Goal: Task Accomplishment & Management: Manage account settings

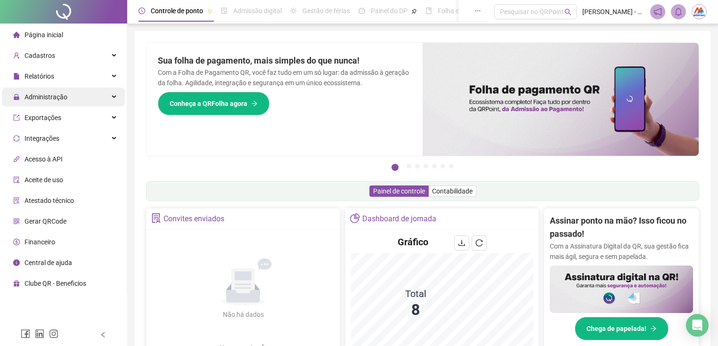
click at [90, 102] on div "Administração" at bounding box center [63, 97] width 123 height 19
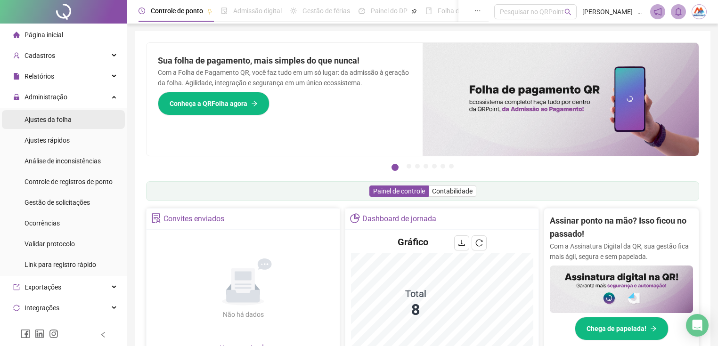
click at [64, 121] on span "Ajustes da folha" at bounding box center [47, 120] width 47 height 8
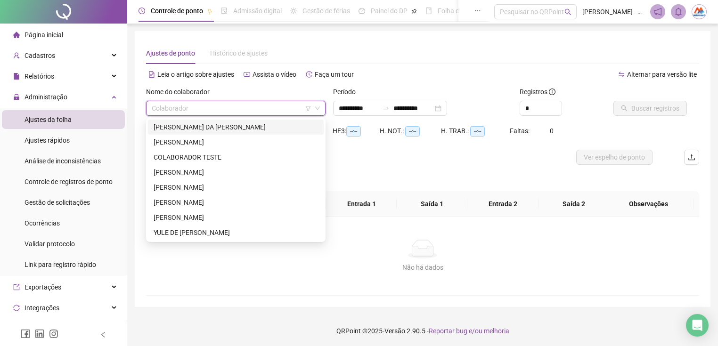
click at [164, 113] on input "search" at bounding box center [232, 108] width 160 height 14
click at [167, 125] on div "[PERSON_NAME] DA [PERSON_NAME]" at bounding box center [236, 127] width 164 height 10
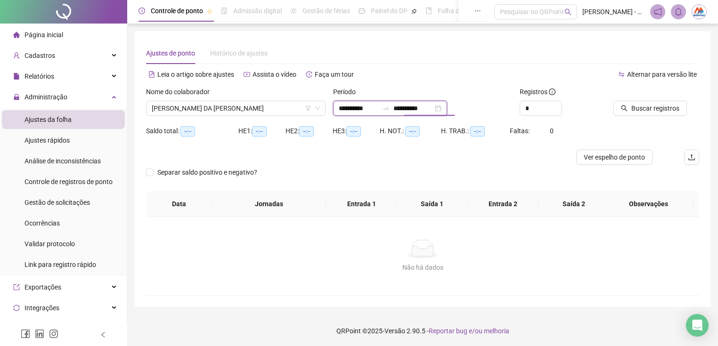
click at [433, 109] on input "**********" at bounding box center [413, 108] width 40 height 10
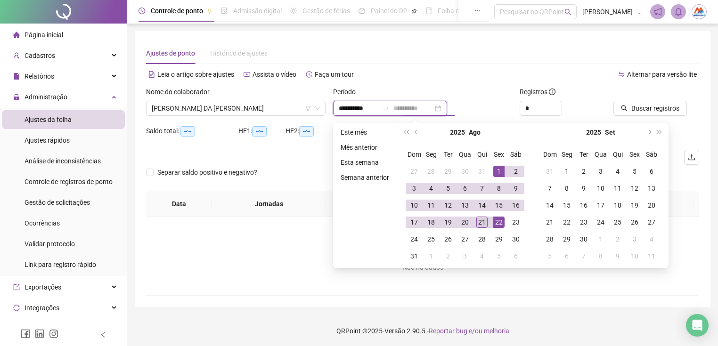
type input "**********"
click at [476, 226] on div "21" at bounding box center [481, 222] width 11 height 11
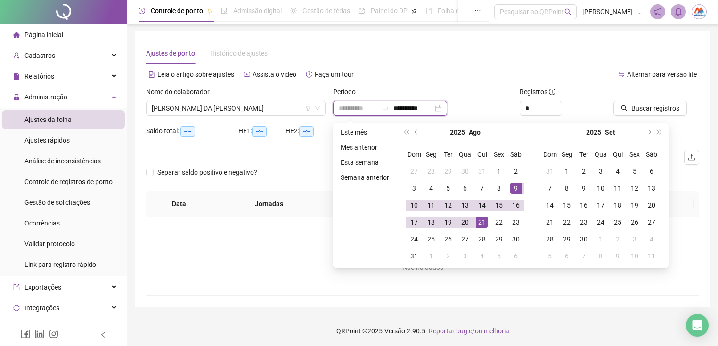
type input "**********"
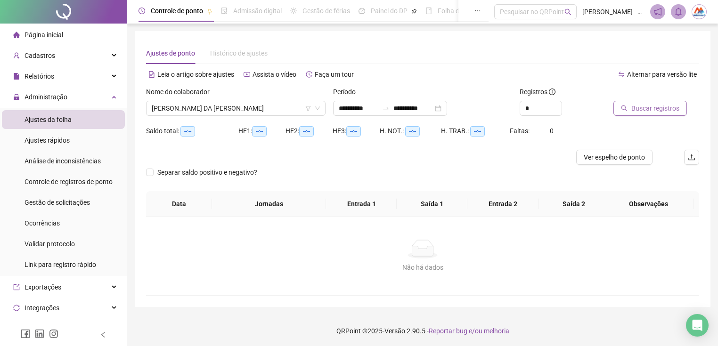
click at [650, 107] on span "Buscar registros" at bounding box center [655, 108] width 48 height 10
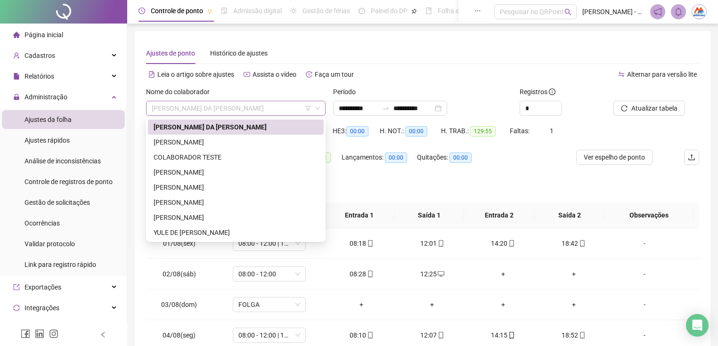
click at [217, 109] on span "[PERSON_NAME] DA [PERSON_NAME]" at bounding box center [236, 108] width 168 height 14
click at [200, 146] on div "[PERSON_NAME]" at bounding box center [236, 142] width 164 height 10
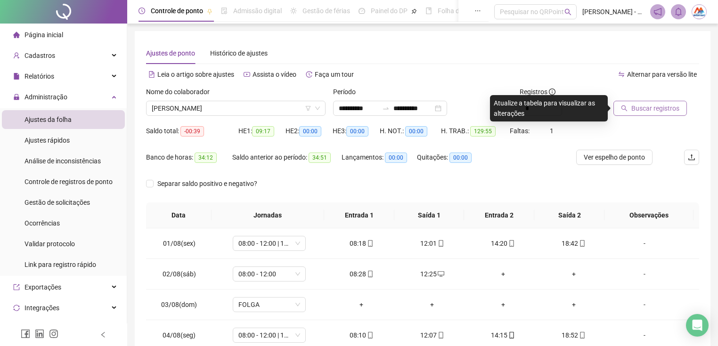
click at [644, 107] on span "Buscar registros" at bounding box center [655, 108] width 48 height 10
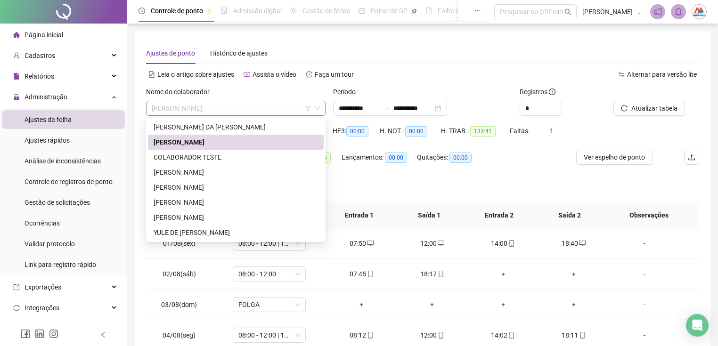
click at [266, 107] on span "[PERSON_NAME]" at bounding box center [236, 108] width 168 height 14
click at [258, 173] on div "[PERSON_NAME]" at bounding box center [236, 172] width 164 height 10
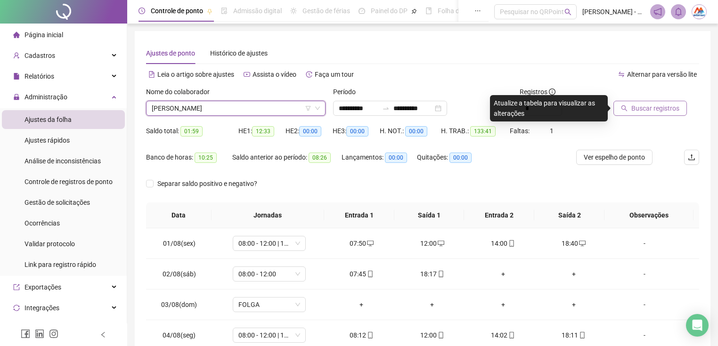
click at [652, 108] on span "Buscar registros" at bounding box center [655, 108] width 48 height 10
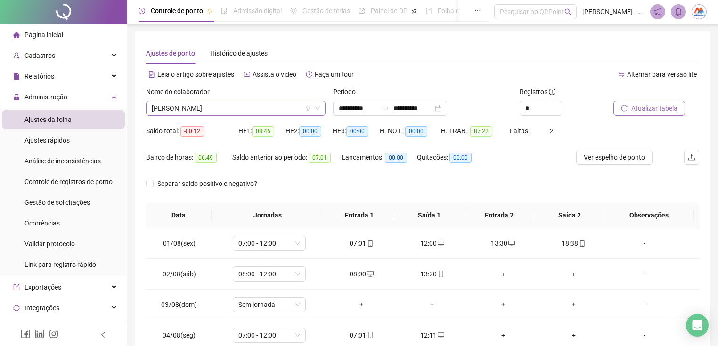
click at [256, 115] on span "[PERSON_NAME]" at bounding box center [236, 108] width 168 height 14
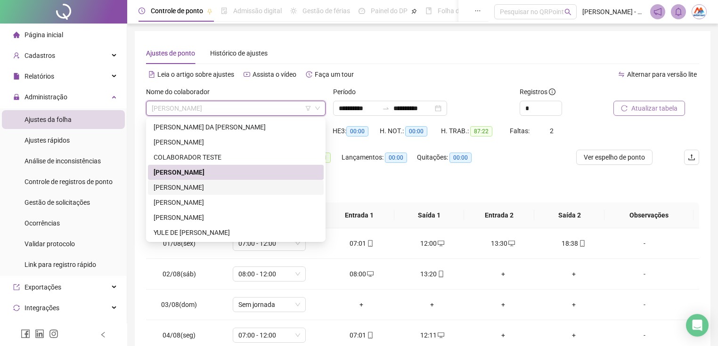
click at [266, 186] on div "[PERSON_NAME]" at bounding box center [236, 187] width 164 height 10
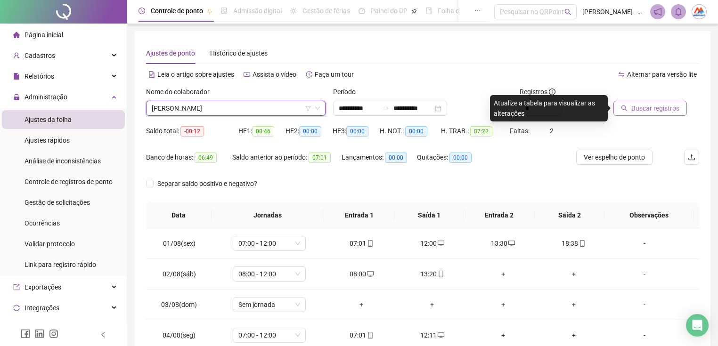
click at [644, 113] on span "Buscar registros" at bounding box center [655, 108] width 48 height 10
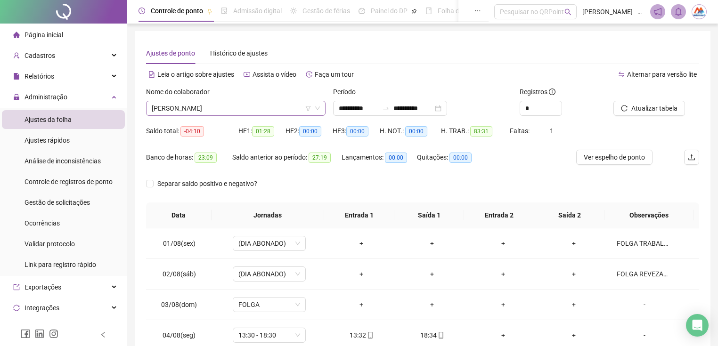
click at [253, 106] on span "[PERSON_NAME]" at bounding box center [236, 108] width 168 height 14
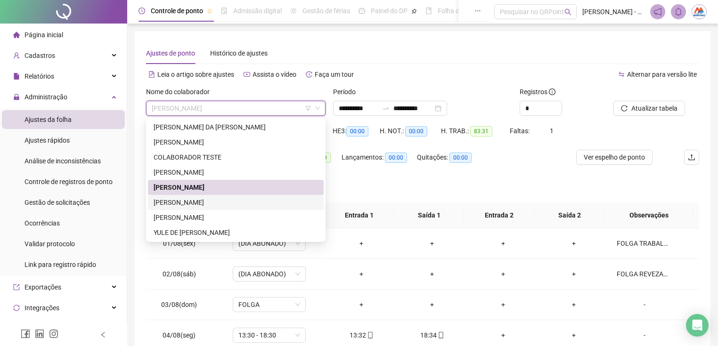
click at [255, 203] on div "[PERSON_NAME]" at bounding box center [236, 202] width 164 height 10
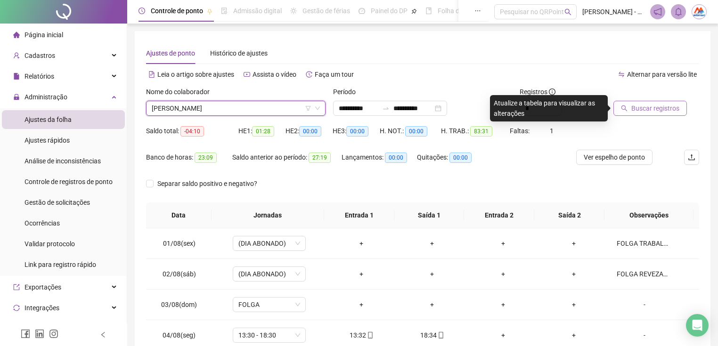
click at [672, 110] on span "Buscar registros" at bounding box center [655, 108] width 48 height 10
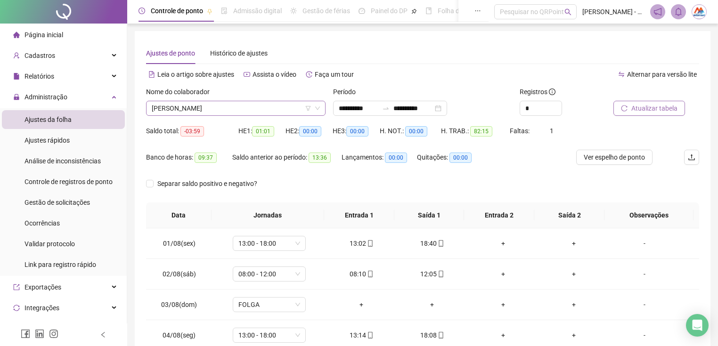
click at [293, 101] on span "[PERSON_NAME]" at bounding box center [236, 108] width 168 height 14
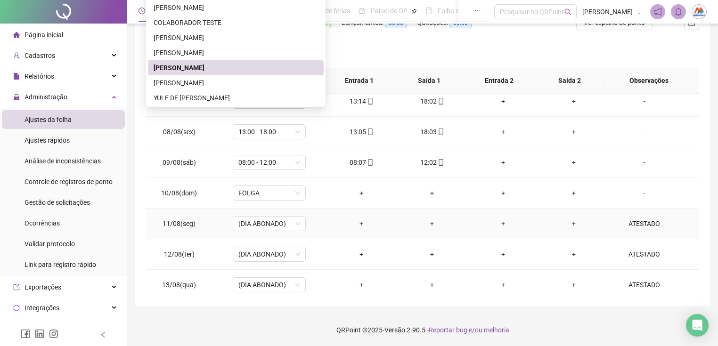
scroll to position [439, 0]
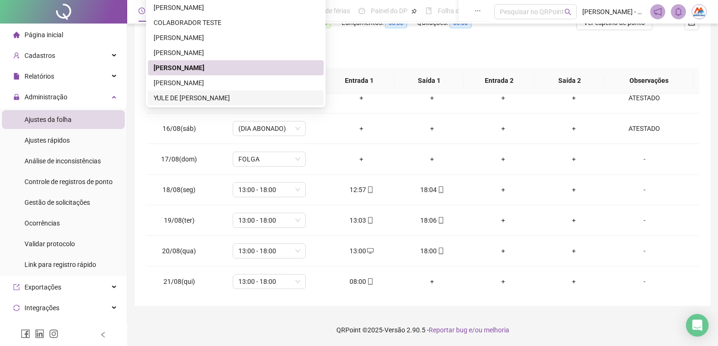
click at [179, 96] on div "YULE DE [PERSON_NAME]" at bounding box center [236, 98] width 164 height 10
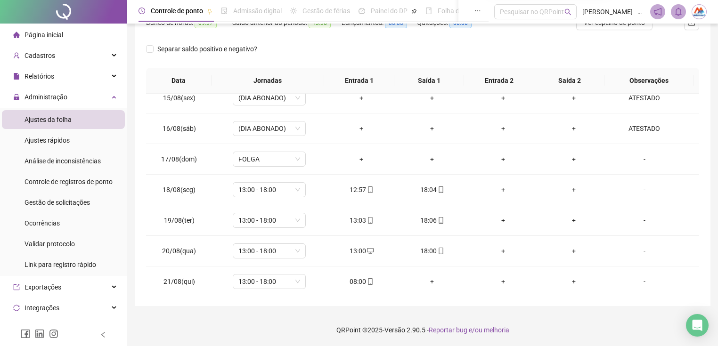
scroll to position [0, 0]
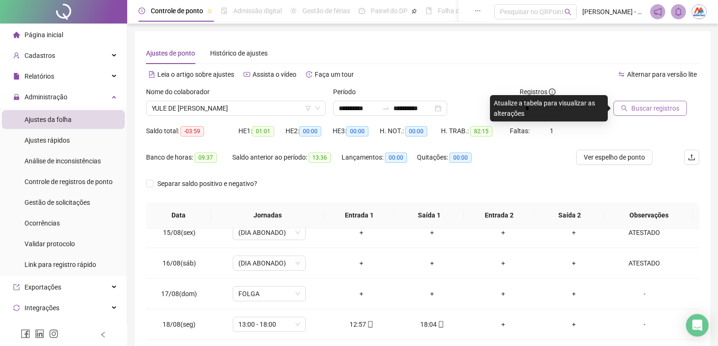
click at [647, 112] on span "Buscar registros" at bounding box center [655, 108] width 48 height 10
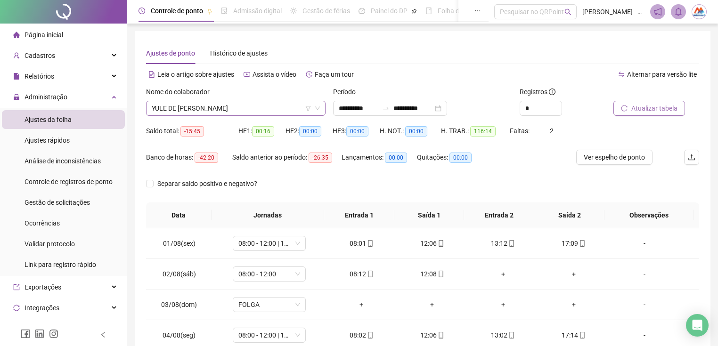
click at [183, 113] on span "YULE DE [PERSON_NAME]" at bounding box center [236, 108] width 168 height 14
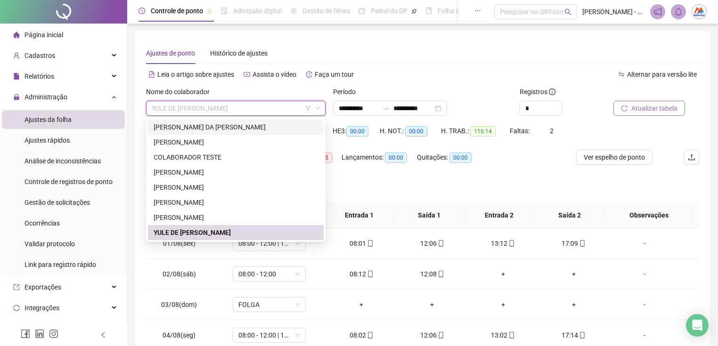
click at [258, 128] on div "[PERSON_NAME] DA [PERSON_NAME]" at bounding box center [236, 127] width 164 height 10
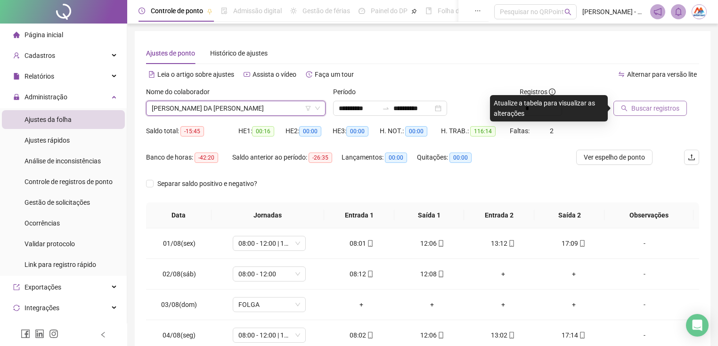
click at [651, 110] on span "Buscar registros" at bounding box center [655, 108] width 48 height 10
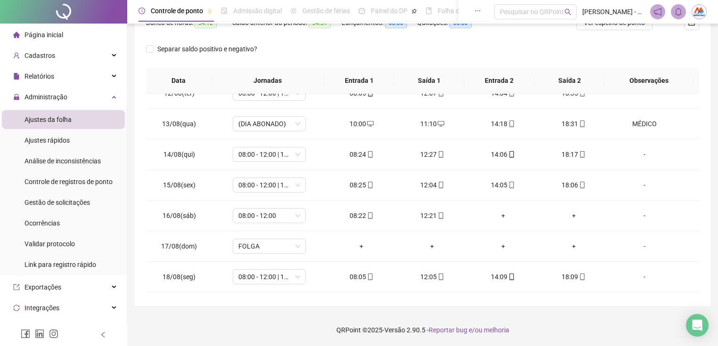
scroll to position [439, 0]
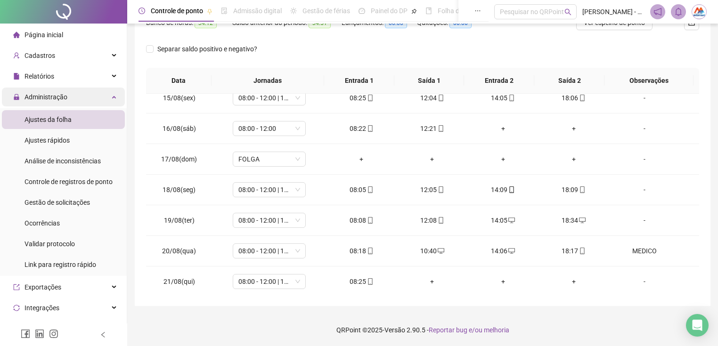
click at [90, 89] on div "Administração" at bounding box center [63, 97] width 123 height 19
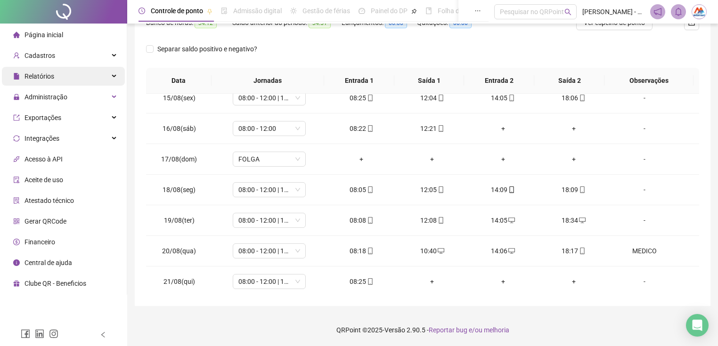
click at [111, 75] on div "Relatórios" at bounding box center [63, 76] width 123 height 19
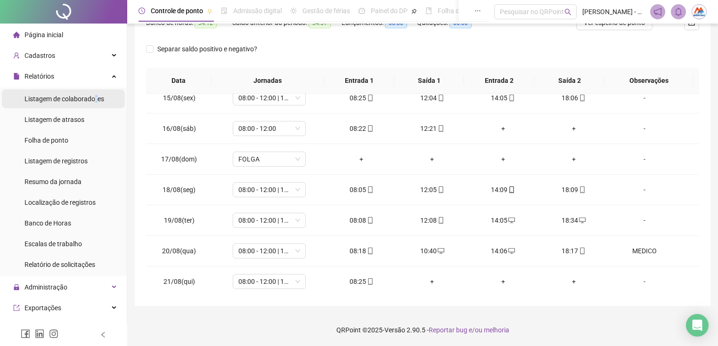
click at [95, 97] on span "Listagem de colaboradores" at bounding box center [64, 99] width 80 height 8
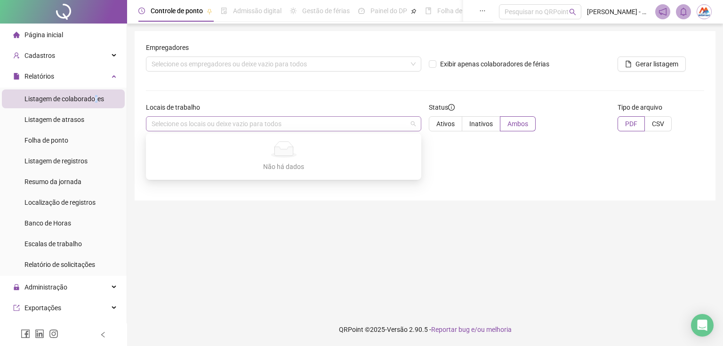
click at [210, 128] on div "Selecione os locais ou deixe vazio para todos" at bounding box center [283, 123] width 275 height 15
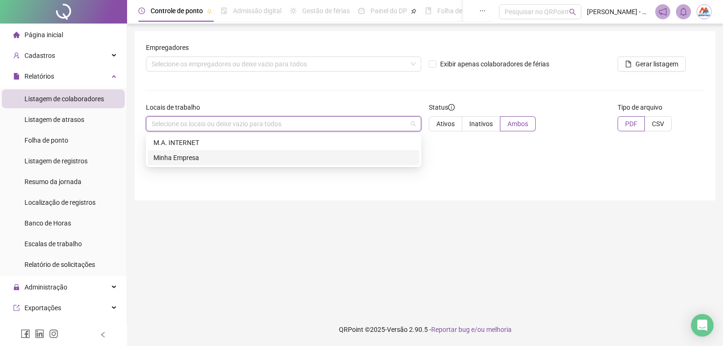
click at [199, 155] on div "Minha Empresa" at bounding box center [284, 158] width 260 height 10
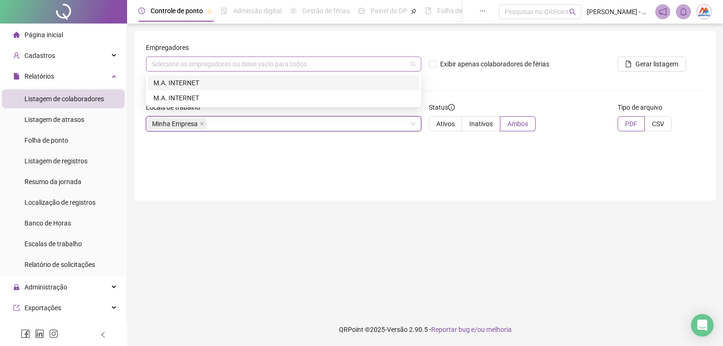
click at [267, 67] on div "Selecione os empregadores ou deixe vazio para todos" at bounding box center [283, 64] width 275 height 15
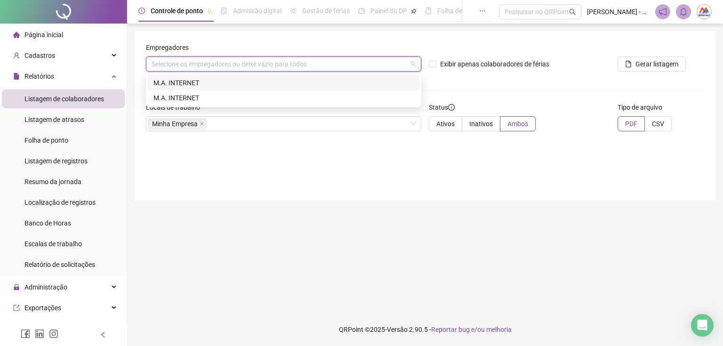
click at [226, 85] on div "M.A. INTERNET" at bounding box center [284, 83] width 260 height 10
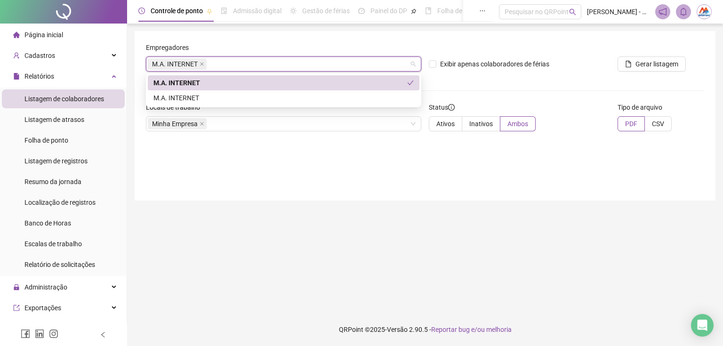
click at [206, 79] on div "M.A. INTERNET" at bounding box center [281, 83] width 254 height 10
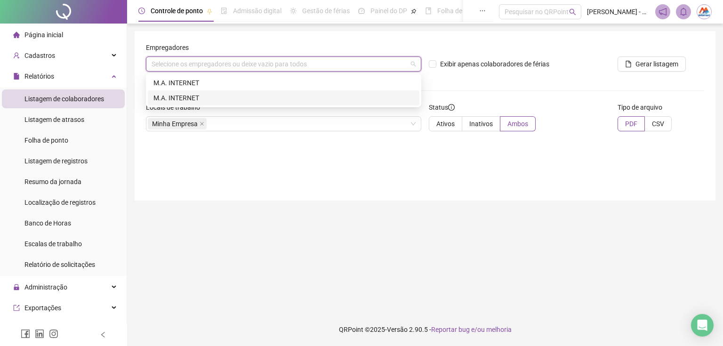
click at [194, 155] on div "Empregadores Selecione os empregadores ou deixe vazio para todos Exibir apenas …" at bounding box center [425, 116] width 581 height 170
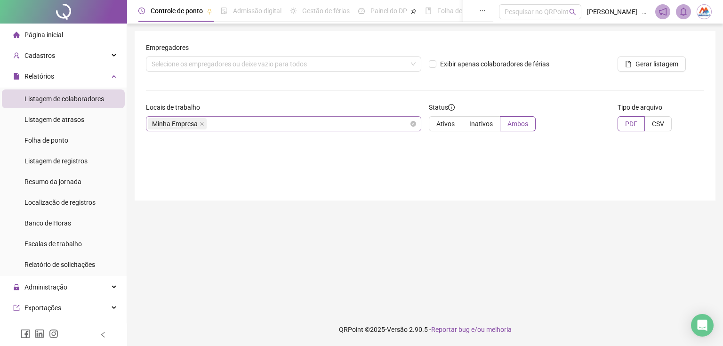
click at [185, 123] on span "Minha Empresa" at bounding box center [175, 124] width 46 height 10
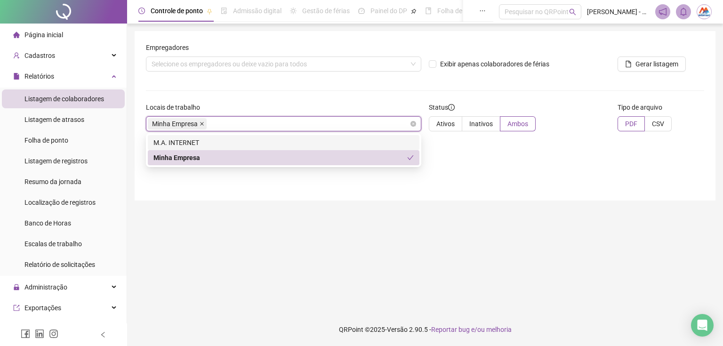
click at [200, 122] on icon "close" at bounding box center [202, 124] width 4 height 4
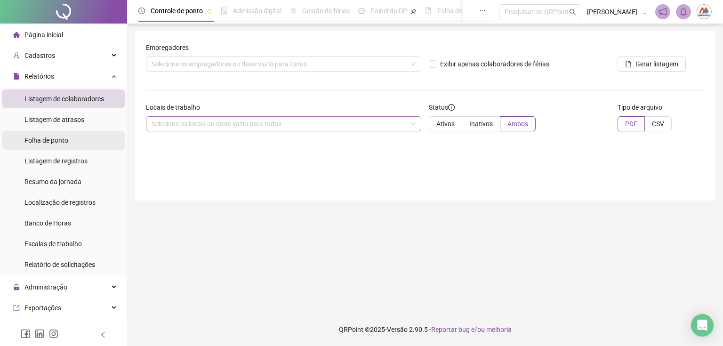
click at [55, 140] on span "Folha de ponto" at bounding box center [46, 141] width 44 height 8
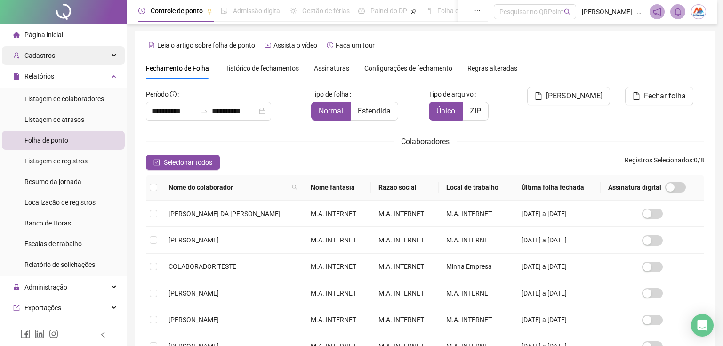
click at [110, 55] on div "Cadastros" at bounding box center [63, 55] width 123 height 19
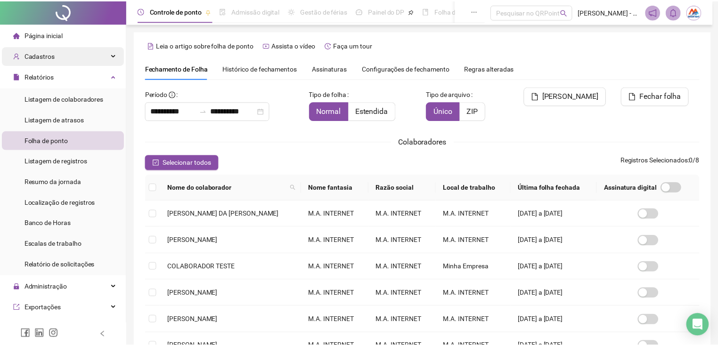
scroll to position [15, 0]
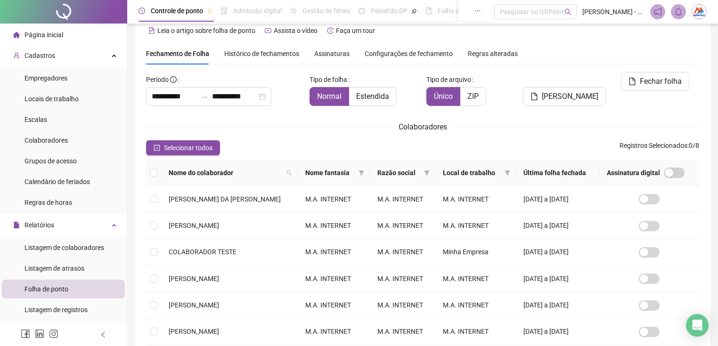
click at [68, 130] on ul "Empregadores Locais de trabalho Escalas Colaboradores Grupos de acesso Calendár…" at bounding box center [63, 140] width 127 height 147
click at [68, 137] on li "Colaboradores" at bounding box center [63, 140] width 123 height 19
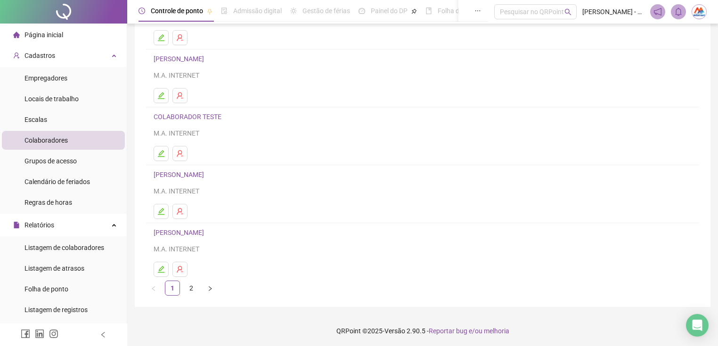
scroll to position [109, 0]
click at [188, 279] on li "[PERSON_NAME] M.A. INTERNET" at bounding box center [422, 250] width 553 height 57
click at [188, 283] on link "2" at bounding box center [191, 287] width 14 height 14
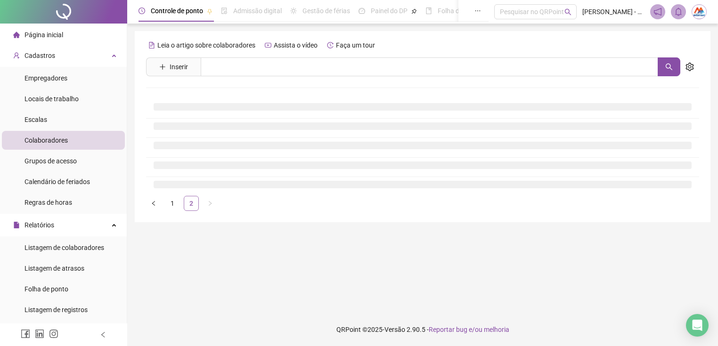
scroll to position [0, 0]
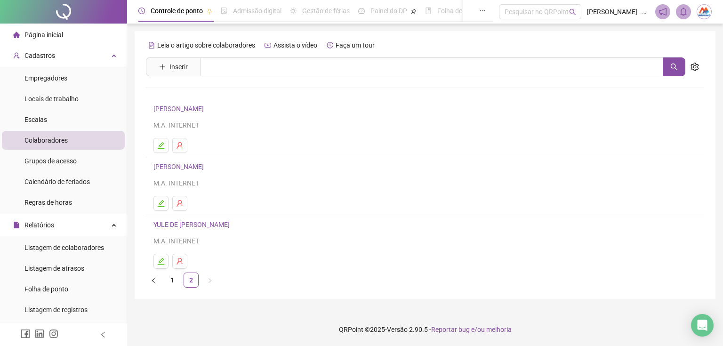
click at [187, 168] on link "[PERSON_NAME]" at bounding box center [180, 167] width 53 height 8
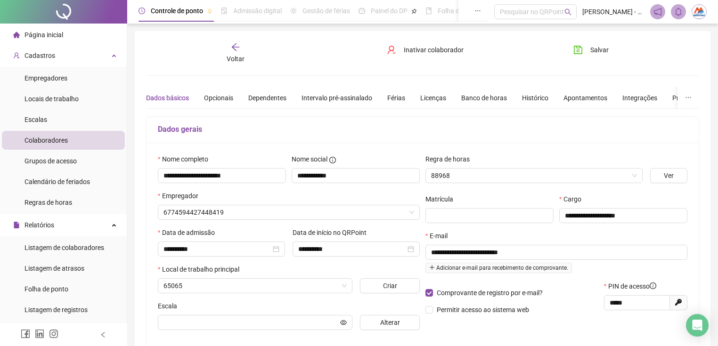
type input "**********"
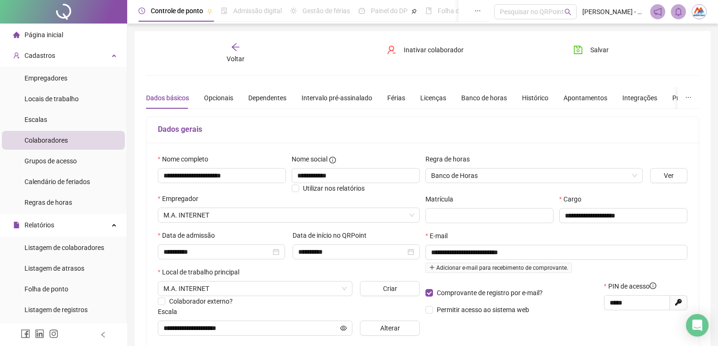
drag, startPoint x: 229, startPoint y: 56, endPoint x: 234, endPoint y: 37, distance: 19.2
click at [229, 52] on div "Voltar" at bounding box center [236, 53] width 86 height 22
